Goal: Task Accomplishment & Management: Manage account settings

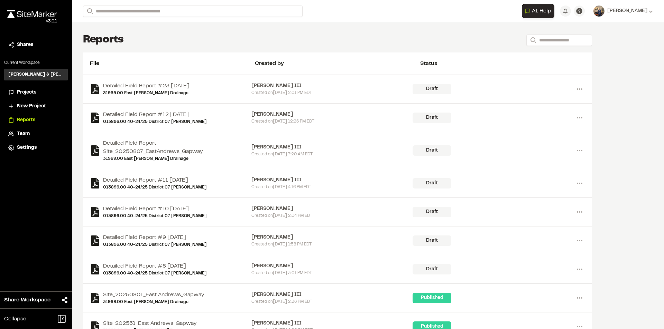
click at [30, 103] on span "New Project" at bounding box center [31, 107] width 29 height 8
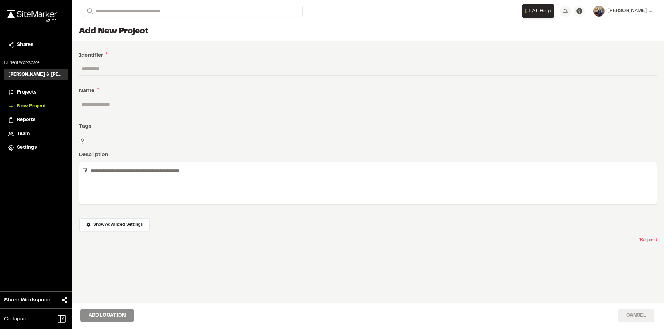
click at [629, 319] on button "Cancel" at bounding box center [636, 315] width 36 height 13
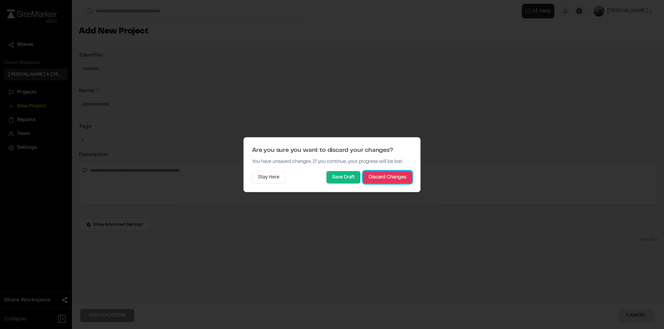
click at [383, 178] on button "Discard Changes" at bounding box center [387, 177] width 49 height 12
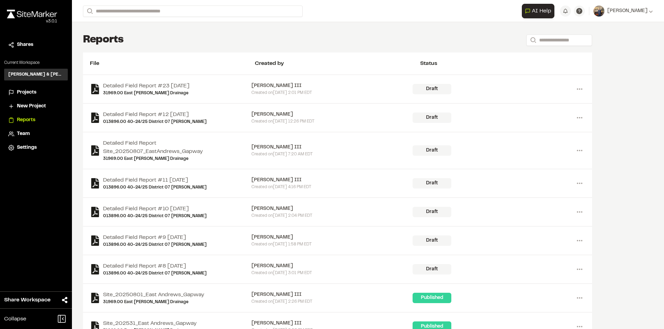
click at [28, 94] on span "Projects" at bounding box center [26, 93] width 19 height 8
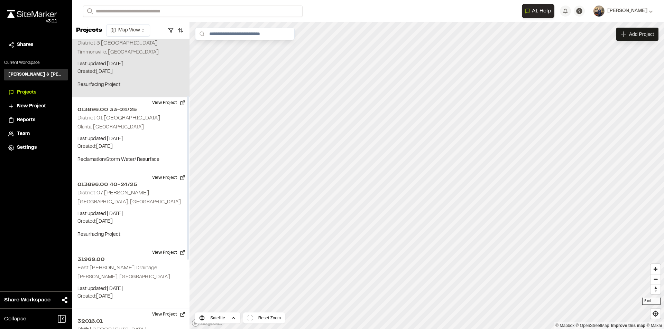
scroll to position [104, 0]
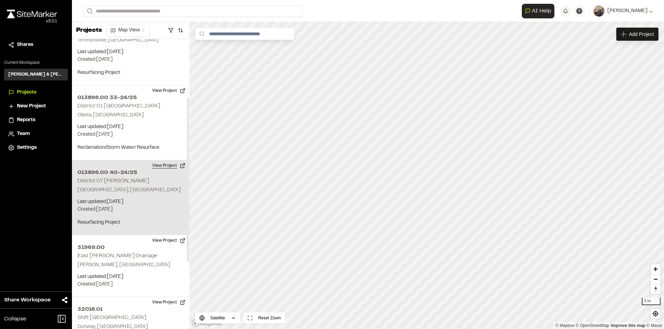
click at [162, 166] on button "View Project" at bounding box center [168, 165] width 41 height 11
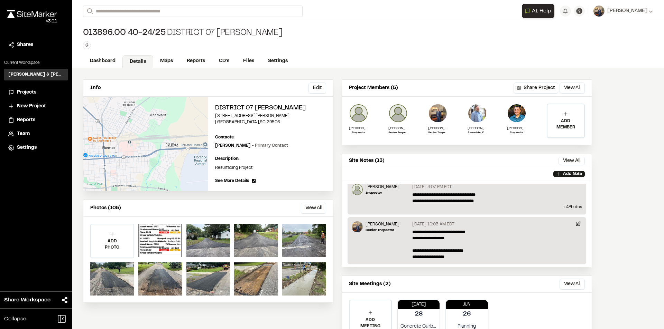
scroll to position [33, 0]
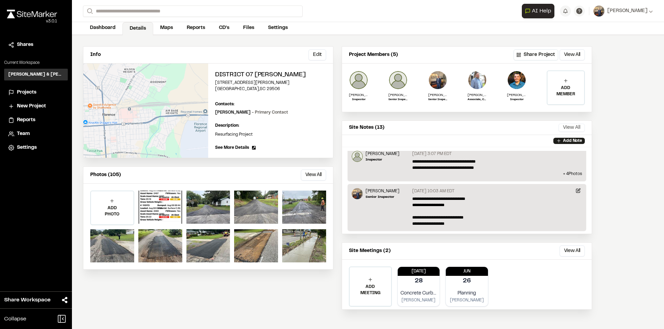
click at [579, 129] on button "View All" at bounding box center [571, 128] width 26 height 8
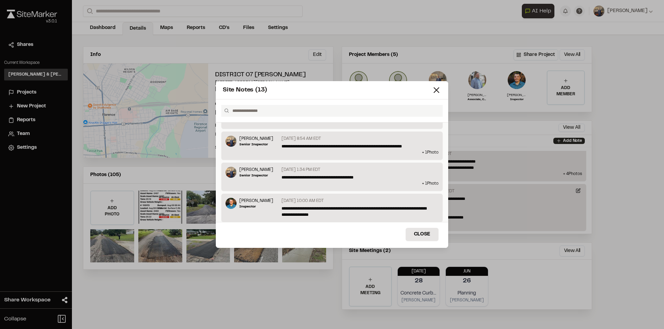
scroll to position [307, 0]
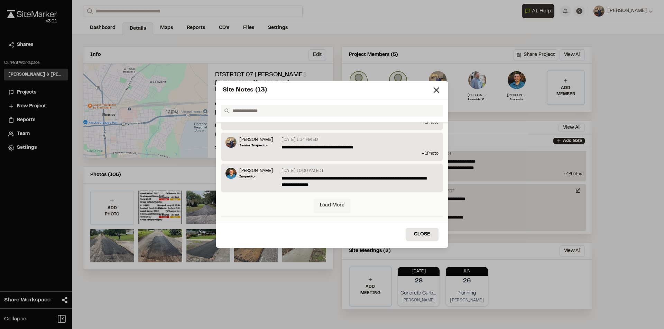
click at [329, 205] on link "Load More" at bounding box center [332, 205] width 36 height 13
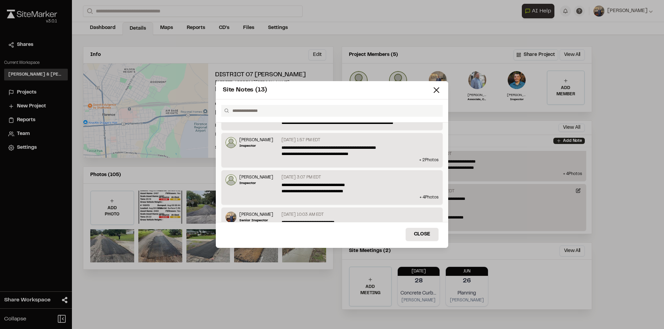
scroll to position [0, 0]
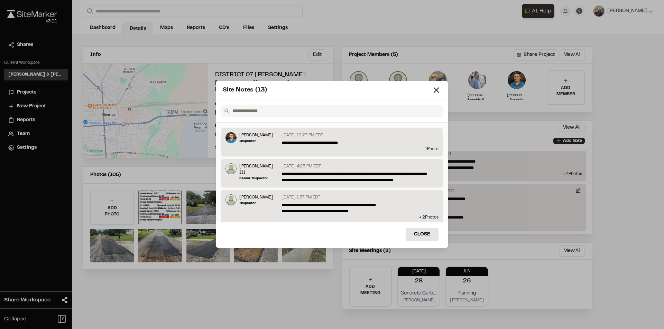
click at [369, 87] on div "Site Notes (13)" at bounding box center [327, 90] width 209 height 9
drag, startPoint x: 330, startPoint y: 93, endPoint x: 319, endPoint y: 86, distance: 12.8
click at [319, 85] on div "Site Notes (13)" at bounding box center [332, 90] width 232 height 18
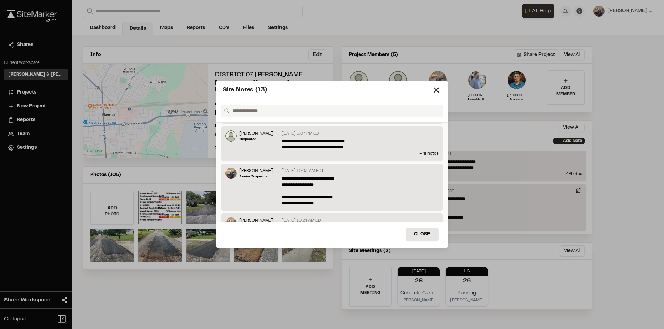
scroll to position [87, 0]
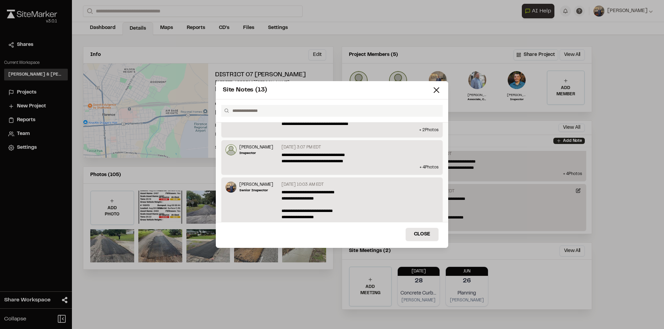
click at [425, 235] on button "Close" at bounding box center [421, 234] width 33 height 13
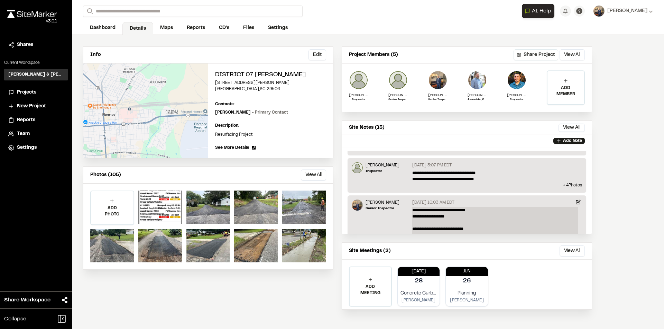
scroll to position [104, 0]
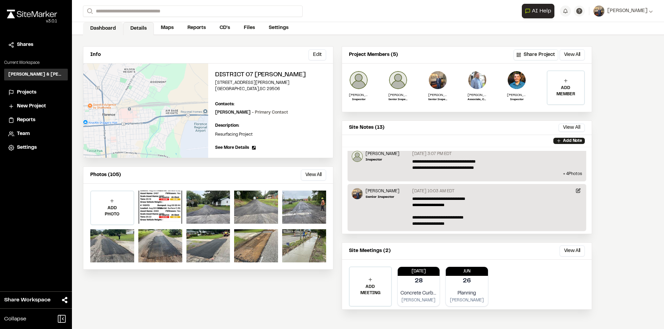
click at [109, 30] on link "Dashboard" at bounding box center [103, 28] width 40 height 13
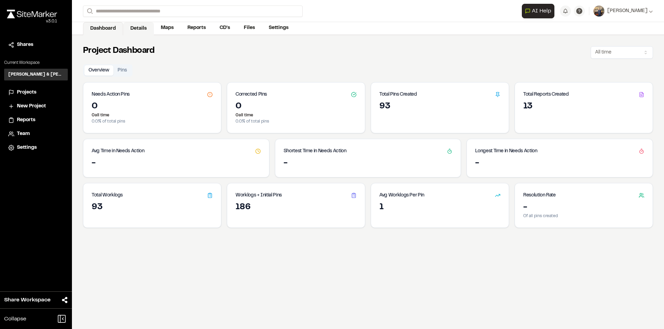
click at [134, 26] on link "Details" at bounding box center [138, 28] width 31 height 13
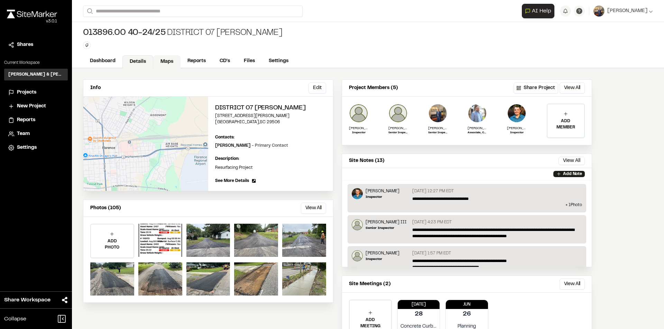
click at [168, 60] on link "Maps" at bounding box center [166, 61] width 27 height 13
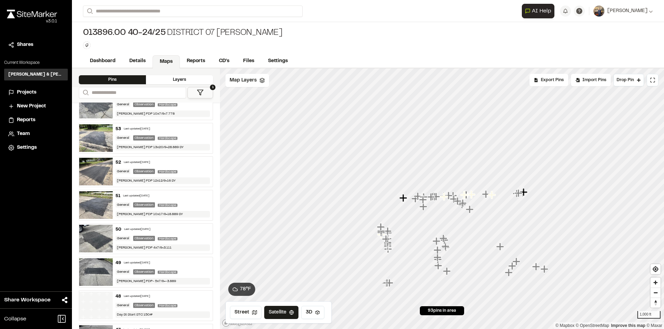
scroll to position [1319, 0]
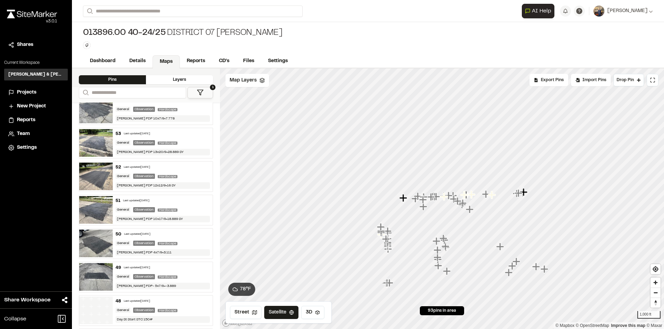
click at [103, 310] on img at bounding box center [96, 311] width 34 height 28
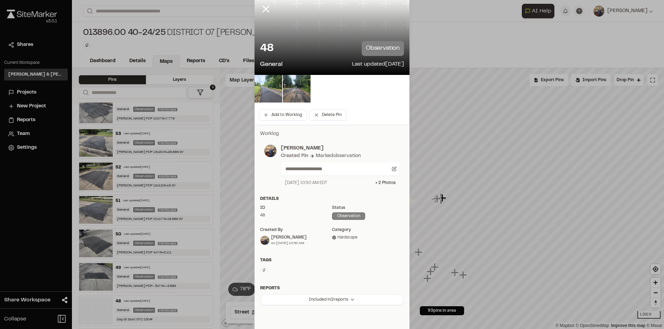
scroll to position [59, 0]
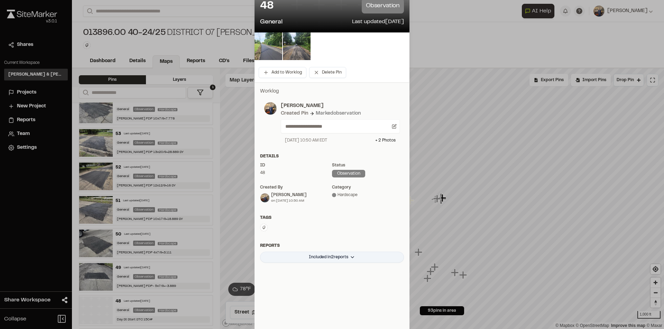
click at [322, 259] on html "**********" at bounding box center [332, 164] width 664 height 329
click at [344, 283] on div "[DATE]_Day St_STC_LeftLane" at bounding box center [323, 284] width 86 height 12
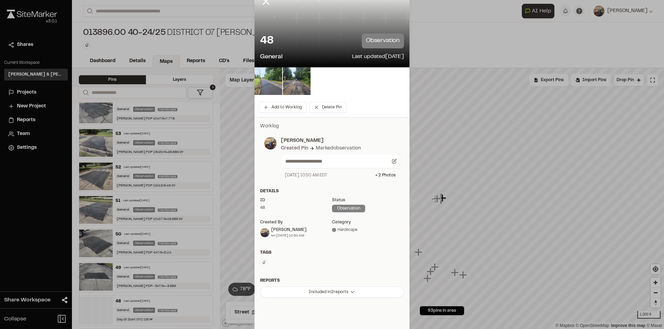
scroll to position [0, 0]
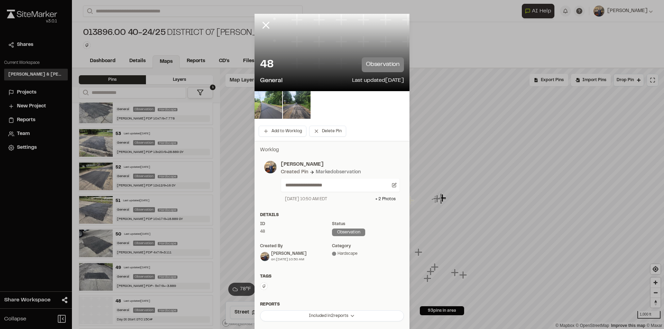
click at [266, 22] on line at bounding box center [266, 25] width 6 height 6
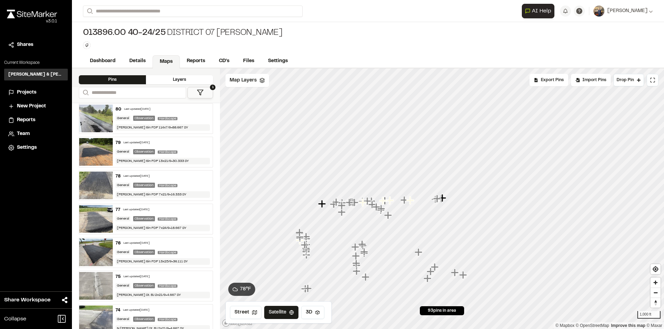
scroll to position [452, 0]
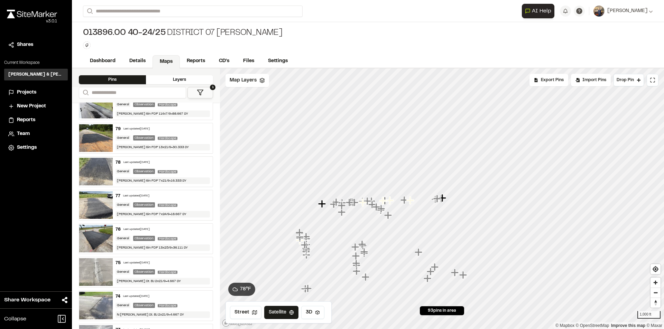
click at [181, 300] on div "74 Last updated [DATE] General Observation Hardscape N [PERSON_NAME] St. BJ 2x2…" at bounding box center [163, 306] width 100 height 30
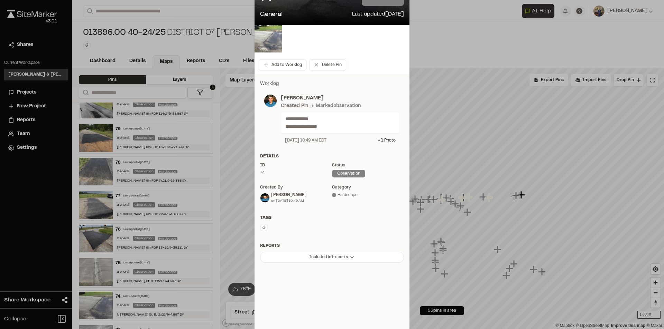
scroll to position [0, 0]
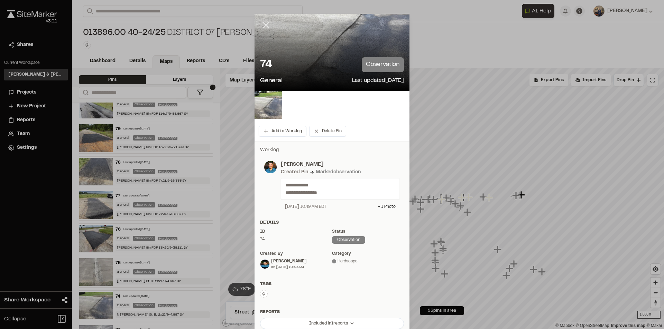
click at [263, 21] on icon at bounding box center [266, 25] width 12 height 12
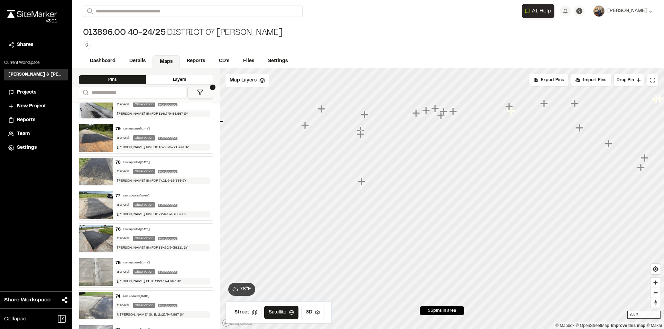
click at [510, 106] on icon "Map marker" at bounding box center [509, 106] width 8 height 8
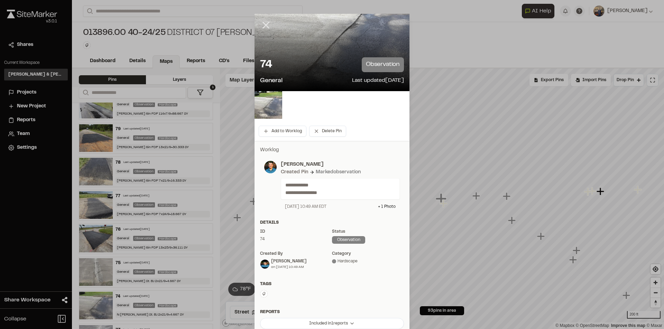
click at [266, 24] on icon at bounding box center [266, 25] width 12 height 12
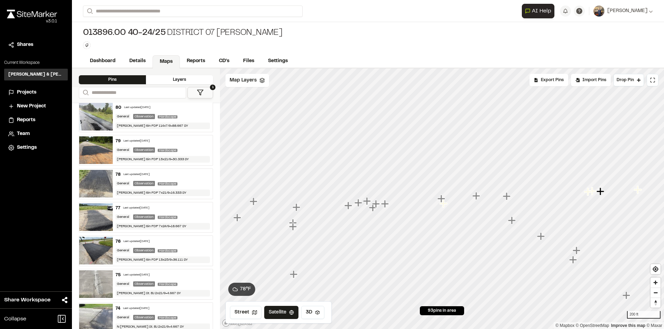
scroll to position [452, 0]
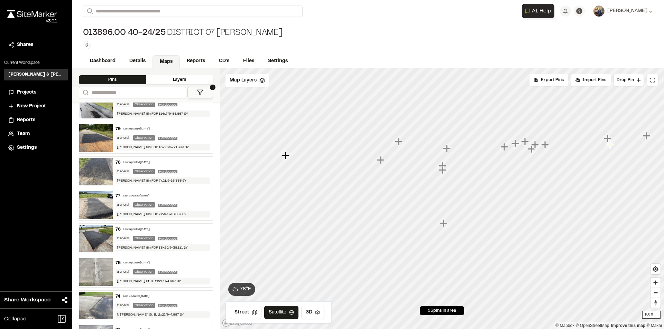
click at [380, 162] on icon "Map marker" at bounding box center [381, 160] width 8 height 8
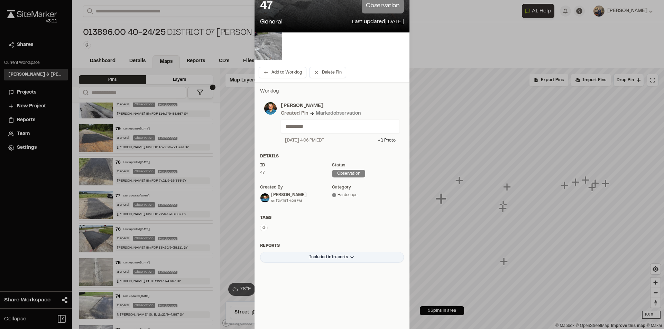
scroll to position [0, 0]
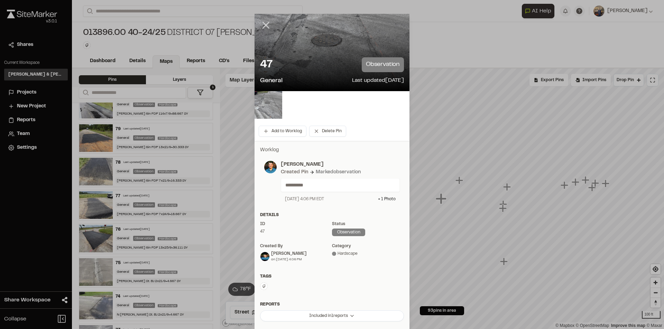
click at [266, 21] on icon at bounding box center [266, 25] width 12 height 12
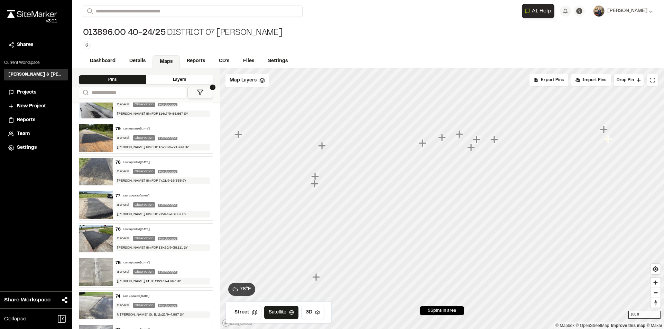
click at [254, 287] on div "Click to Drop Pin 93 pins in area Export Pins Available Datums Datums Apply Con…" at bounding box center [442, 198] width 444 height 261
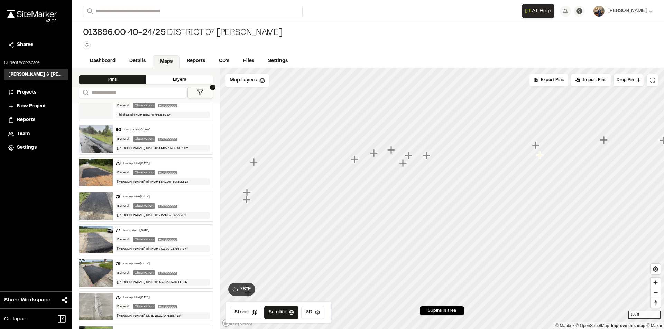
scroll to position [383, 0]
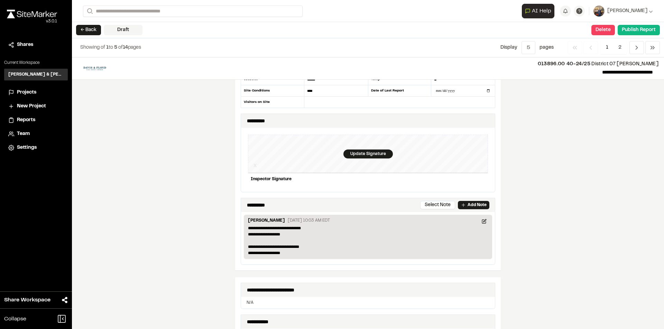
scroll to position [173, 0]
